Goal: Transaction & Acquisition: Purchase product/service

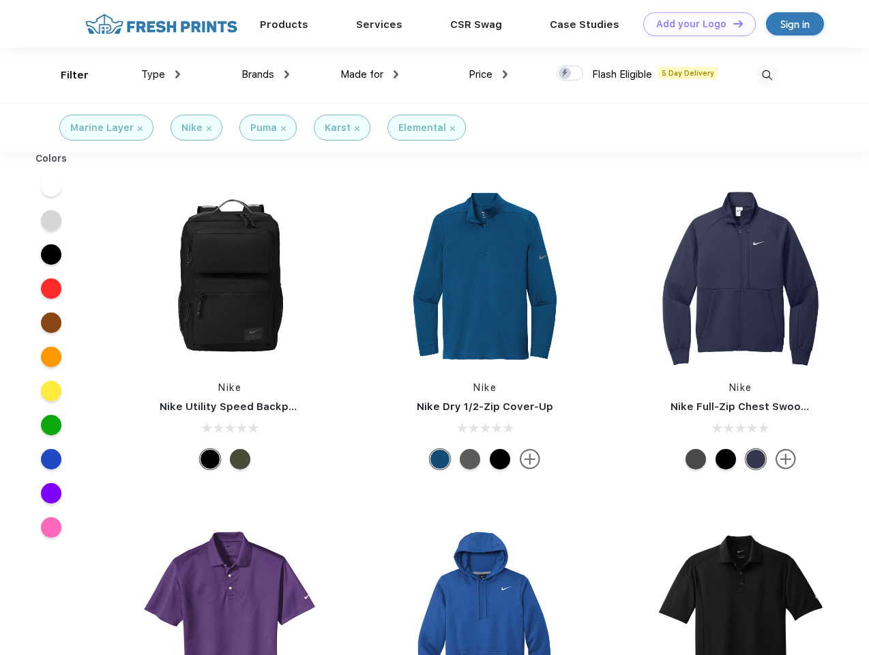
scroll to position [1, 0]
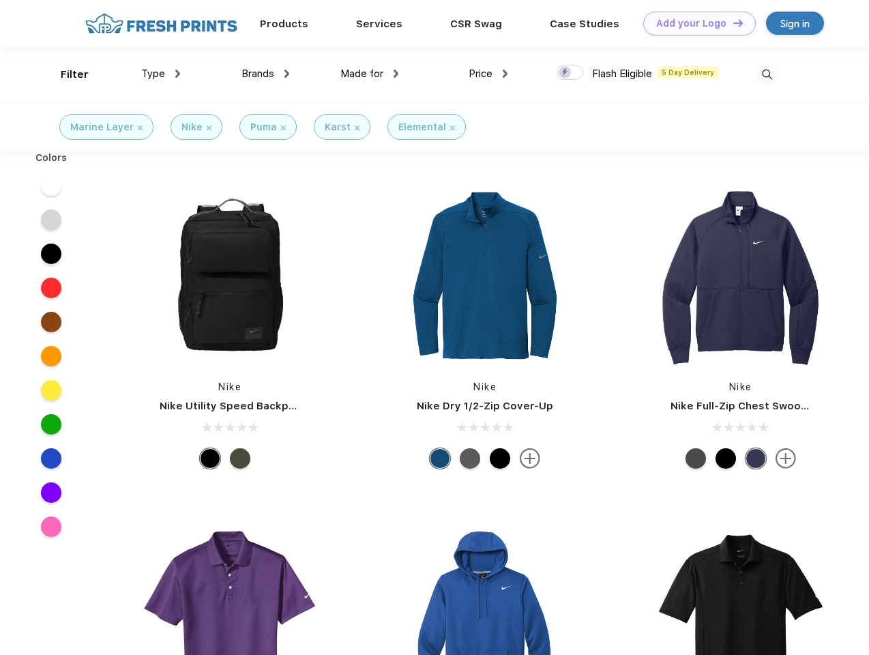
click at [694, 23] on link "Add your Logo Design Tool" at bounding box center [699, 24] width 113 height 24
click at [0, 0] on div "Design Tool" at bounding box center [0, 0] width 0 height 0
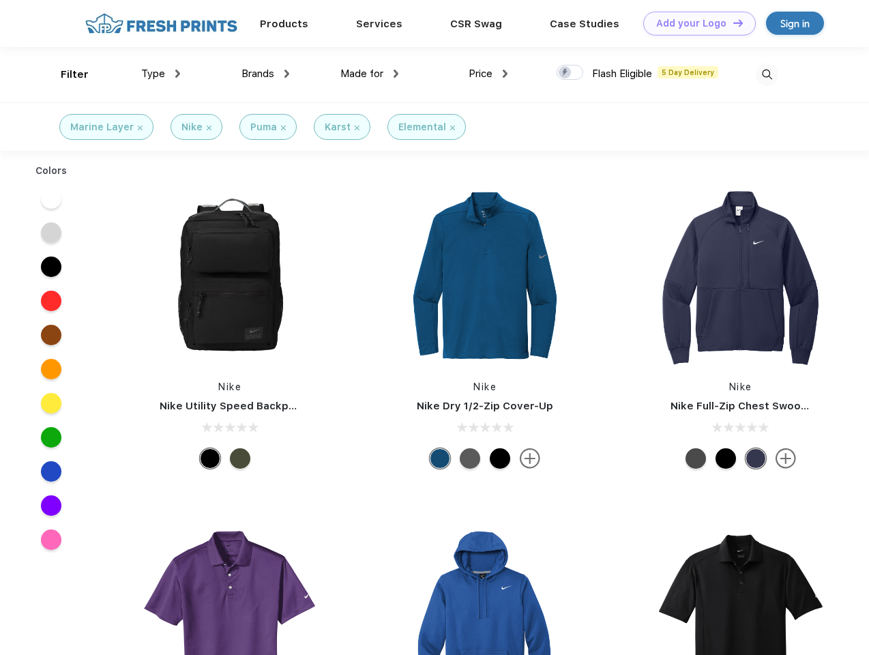
click at [732, 23] on link "Add your Logo Design Tool" at bounding box center [699, 24] width 113 height 24
click at [65, 74] on div "Filter" at bounding box center [75, 75] width 28 height 16
click at [161, 74] on span "Type" at bounding box center [153, 74] width 24 height 12
click at [265, 74] on span "Brands" at bounding box center [257, 74] width 33 height 12
click at [370, 74] on span "Made for" at bounding box center [361, 74] width 43 height 12
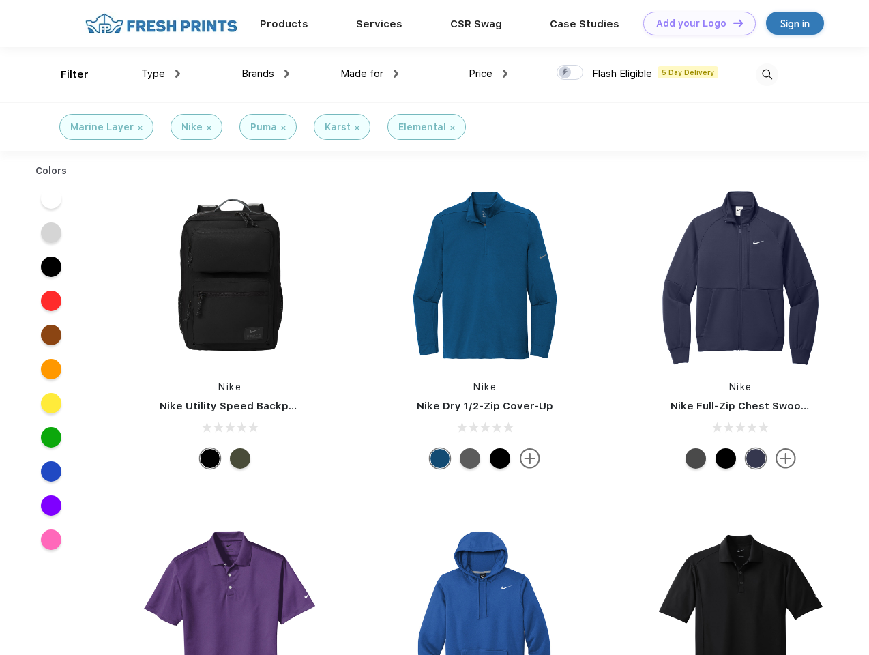
click at [488, 74] on span "Price" at bounding box center [481, 74] width 24 height 12
click at [570, 73] on div at bounding box center [570, 72] width 27 height 15
click at [565, 73] on input "checkbox" at bounding box center [561, 68] width 9 height 9
click at [767, 74] on img at bounding box center [767, 74] width 23 height 23
